Goal: Information Seeking & Learning: Learn about a topic

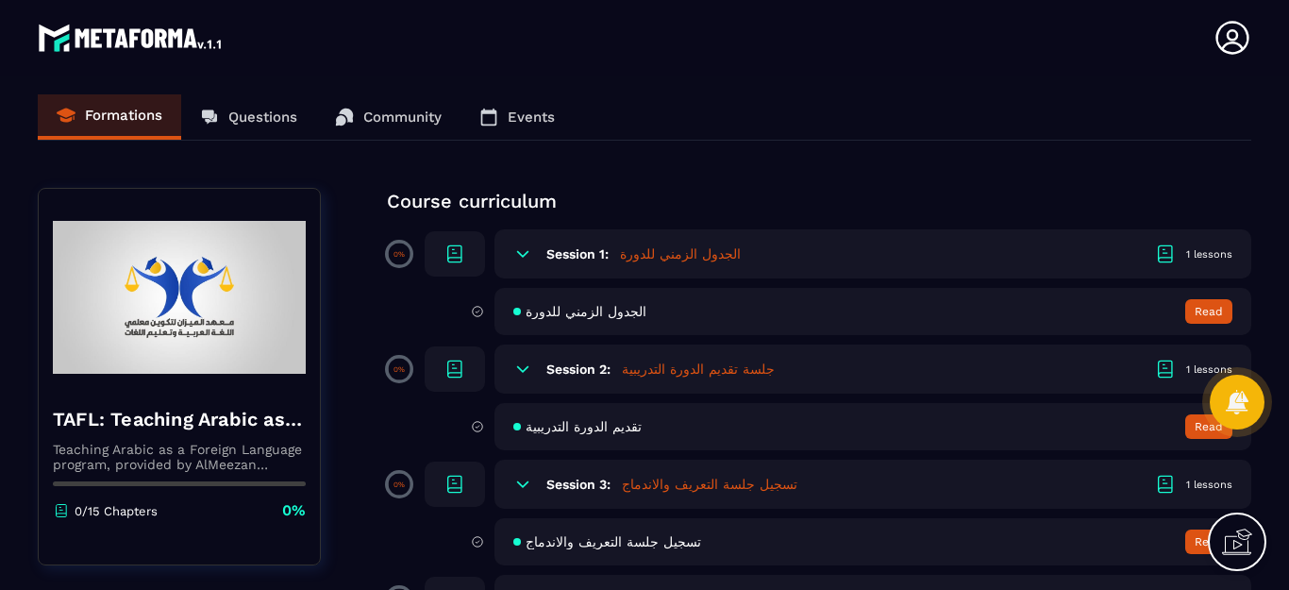
click at [997, 162] on section "Formations Questions Community Events TAFL: Teaching Arabic as a Foreign Langua…" at bounding box center [644, 336] width 1289 height 522
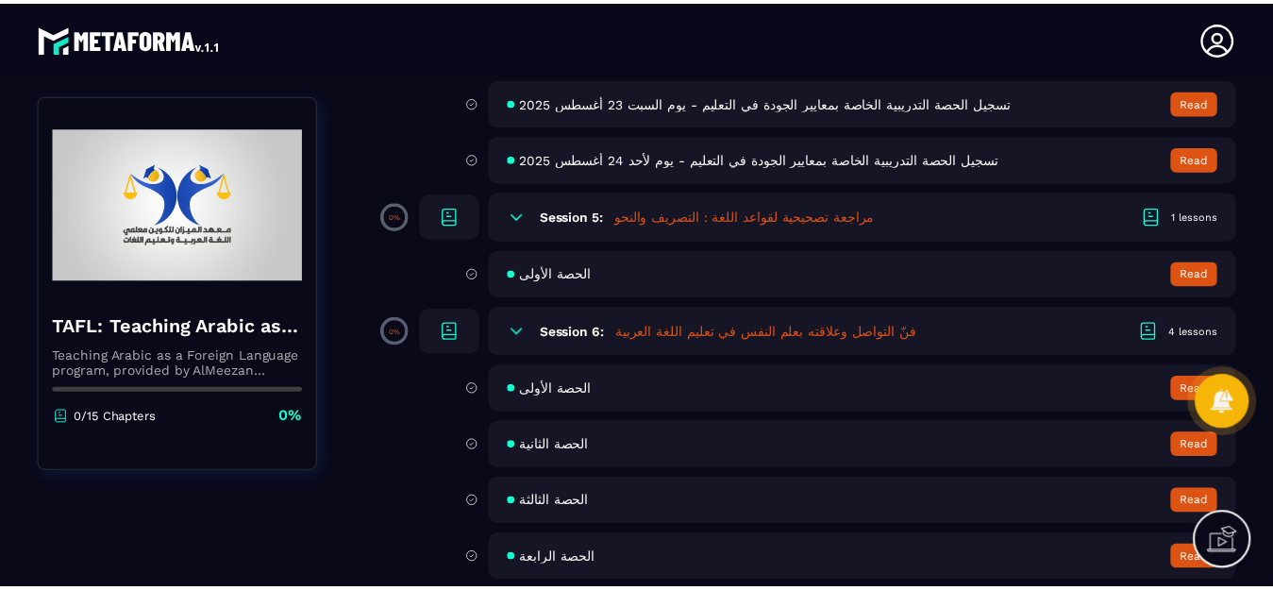
scroll to position [1078, 0]
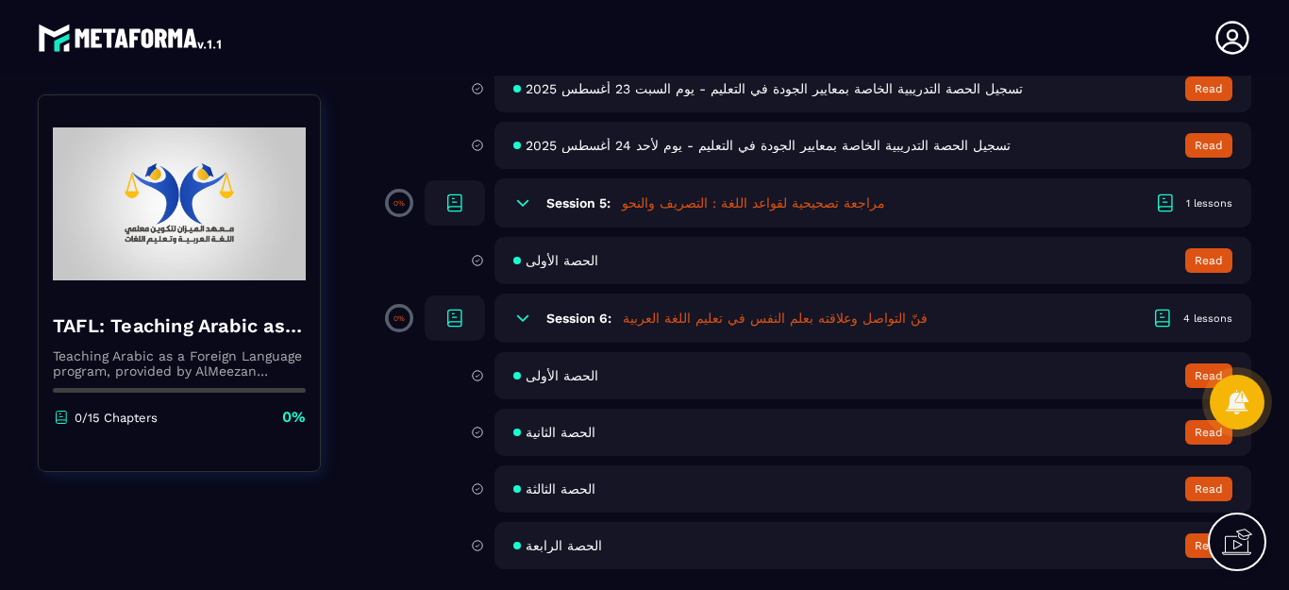
click at [576, 544] on span "الحصة الرابعة" at bounding box center [564, 545] width 76 height 15
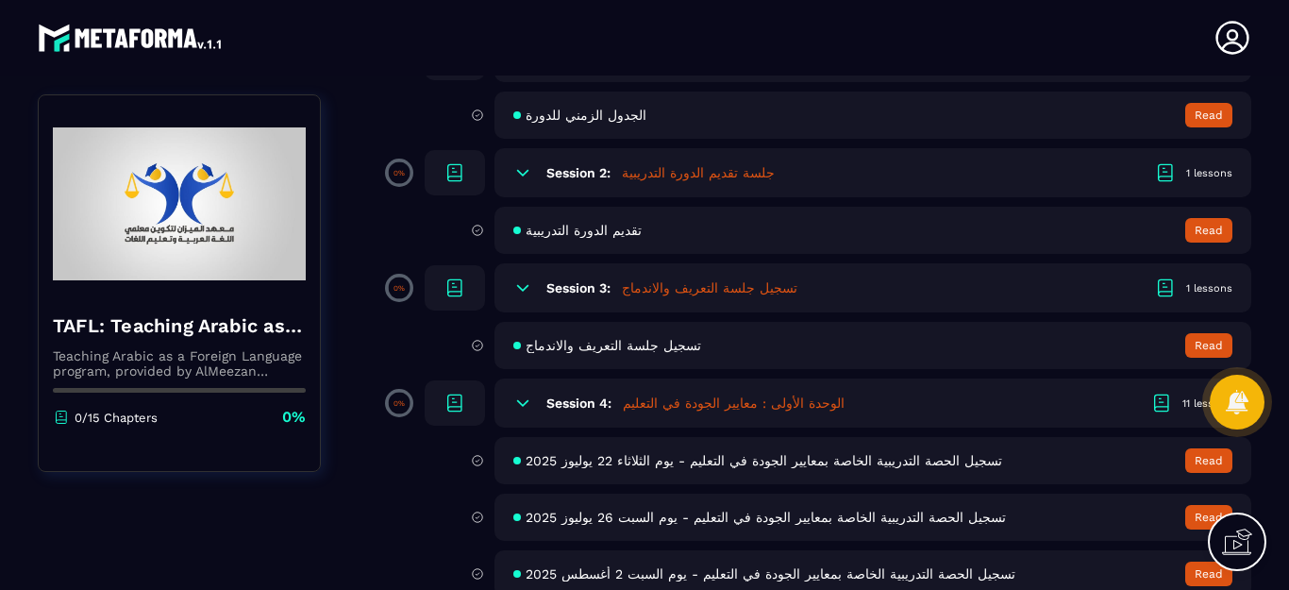
scroll to position [377, 0]
